Goal: Task Accomplishment & Management: Use online tool/utility

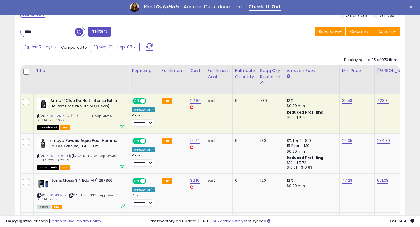
scroll to position [234, 0]
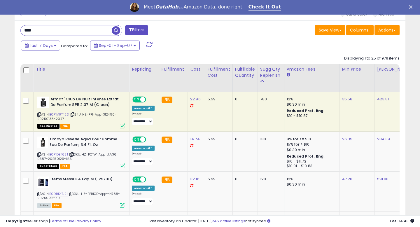
click at [28, 29] on input "****" at bounding box center [66, 30] width 91 height 10
type input "****"
click at [38, 43] on span "Last 7 Days" at bounding box center [41, 46] width 23 height 6
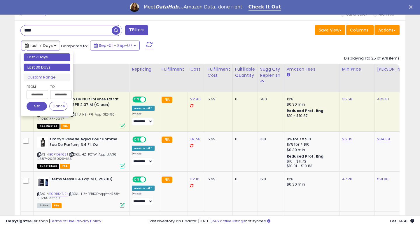
type input "**********"
click at [47, 67] on li "Last 30 Days" at bounding box center [47, 68] width 47 height 8
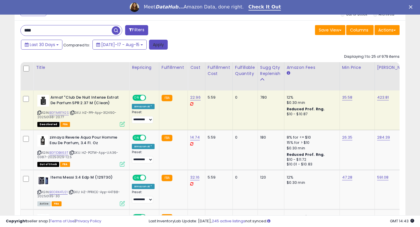
click at [150, 47] on button "Apply" at bounding box center [158, 45] width 19 height 10
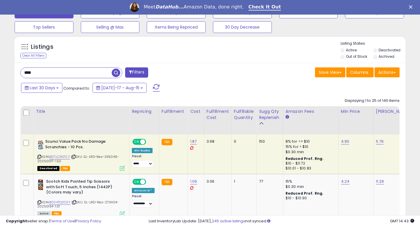
scroll to position [241, 0]
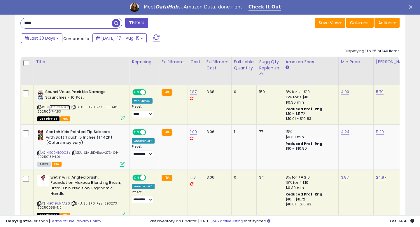
click at [65, 108] on link "B07LC3N7CY" at bounding box center [59, 107] width 21 height 5
click at [112, 108] on span "| SKU: SL-LRD-Res-335046-20250017-1.53" at bounding box center [78, 109] width 82 height 9
copy span "335046"
click at [57, 153] on link "B004TQ0O3Y" at bounding box center [59, 152] width 21 height 5
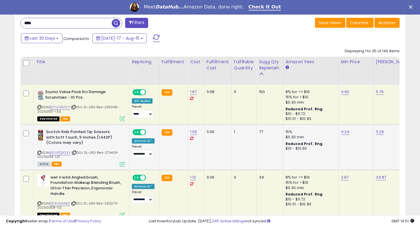
click at [112, 153] on span "| SKU: SL-LRD-Res-273404-20250134-1.01" at bounding box center [77, 154] width 81 height 9
copy span "273404"
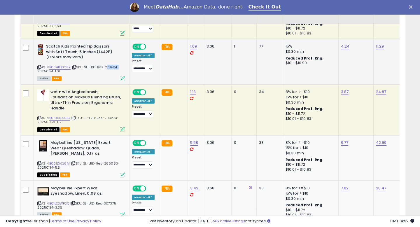
scroll to position [334, 0]
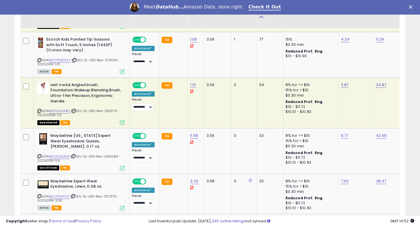
click at [110, 112] on span "| SKU: SL-LRD-Res-293273-20250058-1.12" at bounding box center [77, 113] width 81 height 9
copy span "293273"
click at [60, 111] on link "B019UNAABG" at bounding box center [59, 111] width 21 height 5
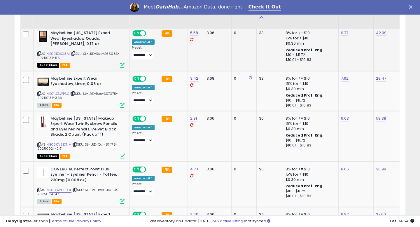
scroll to position [439, 0]
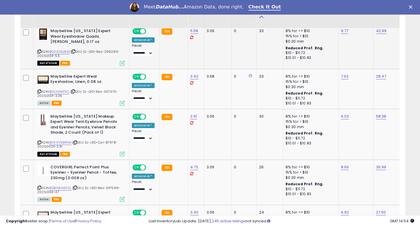
click at [111, 52] on span "| SKU: SL-LRD-Res-266083-20250134-5.5" at bounding box center [78, 53] width 82 height 9
copy span "266083"
click at [66, 54] on link "B00IZAXJ8M" at bounding box center [59, 51] width 20 height 5
click at [111, 48] on div "ASIN: B00IZAXJ8M | SKU: SL-LRD-Res-266083-20250134-5.5 Out of Stock FBA" at bounding box center [81, 46] width 88 height 37
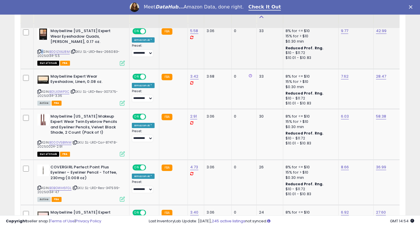
click at [111, 48] on div "ASIN: B00IZAXJ8M | SKU: SL-LRD-Res-266083-20250134-5.5 Out of Stock FBA" at bounding box center [81, 46] width 88 height 37
click at [111, 52] on span "| SKU: SL-LRD-Res-266083-20250134-5.5" at bounding box center [78, 53] width 82 height 9
copy span "266083"
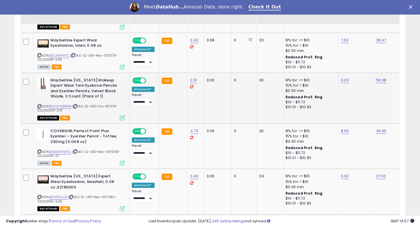
scroll to position [478, 0]
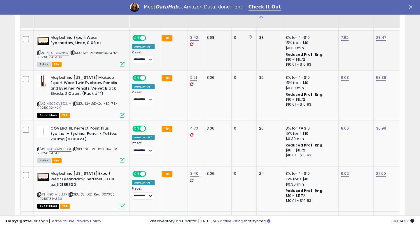
click at [107, 53] on span "| SKU: SL-LRD-Res-307375-20250134-3.36" at bounding box center [77, 55] width 81 height 9
copy span "307375"
click at [67, 54] on link "B01LX3WP3C" at bounding box center [59, 53] width 20 height 5
click at [111, 102] on span "| SKU: SL-LRD-Car-87478-20250024-2.91" at bounding box center [77, 105] width 80 height 9
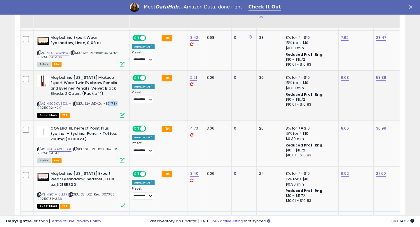
click at [111, 102] on span "| SKU: SL-LRD-Car-87478-20250024-2.91" at bounding box center [77, 105] width 80 height 9
copy span "87478"
click at [112, 151] on span "| SKU: SL-LRD-Res-347599-20250134-4.7" at bounding box center [78, 151] width 83 height 9
copy span "347599"
